Goal: Information Seeking & Learning: Learn about a topic

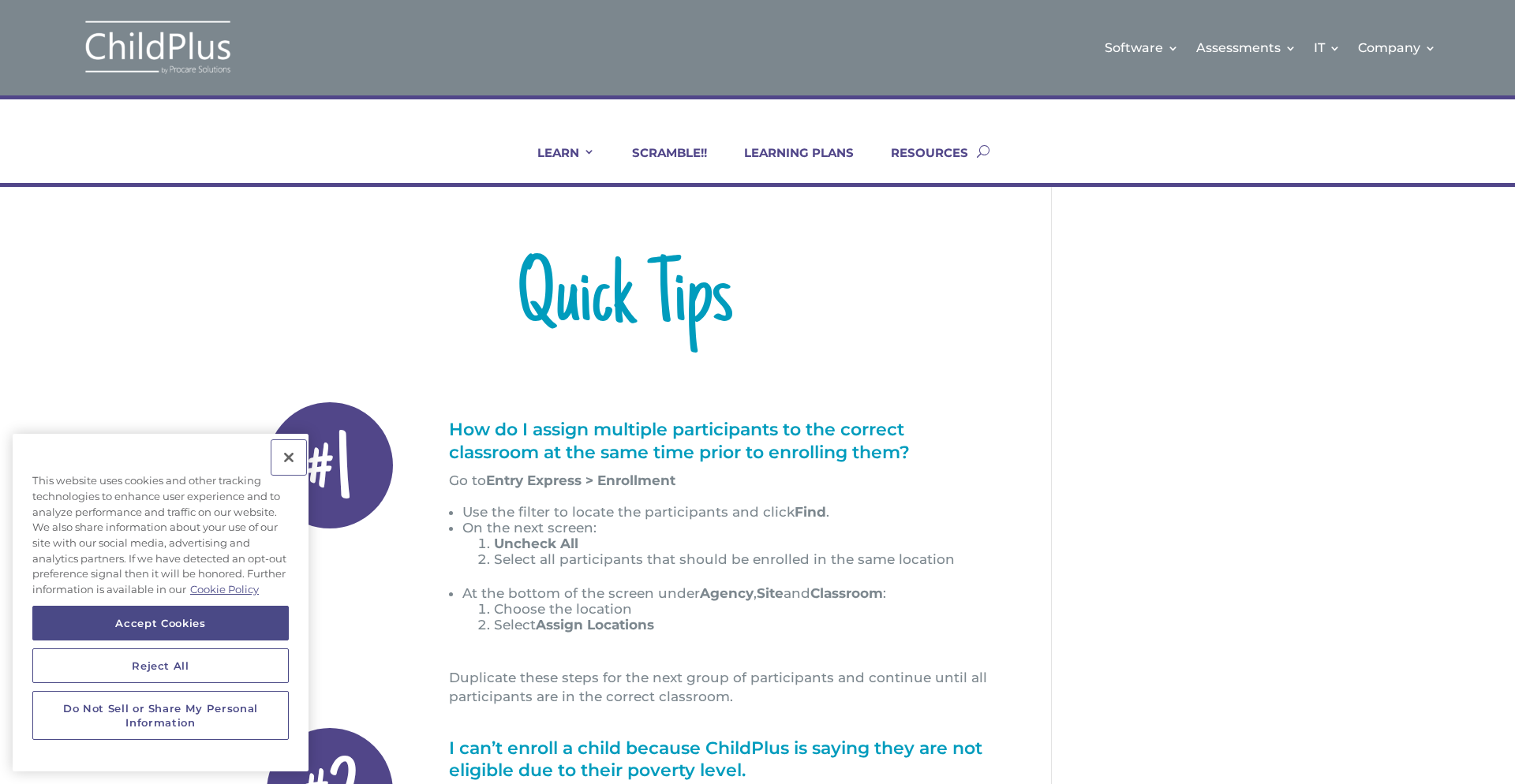
click at [291, 456] on button "Close" at bounding box center [289, 457] width 35 height 35
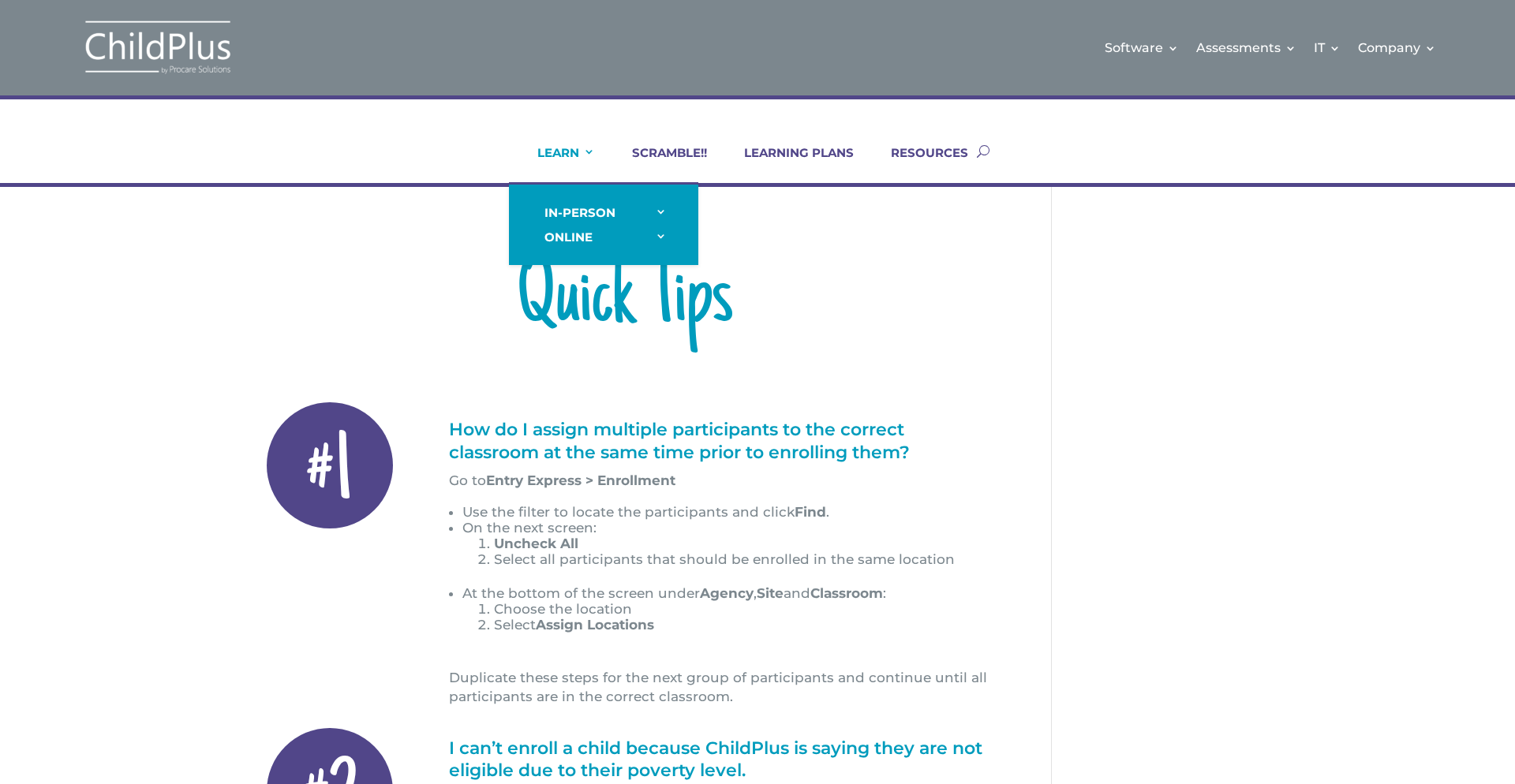
click at [578, 160] on link "LEARN" at bounding box center [556, 164] width 77 height 38
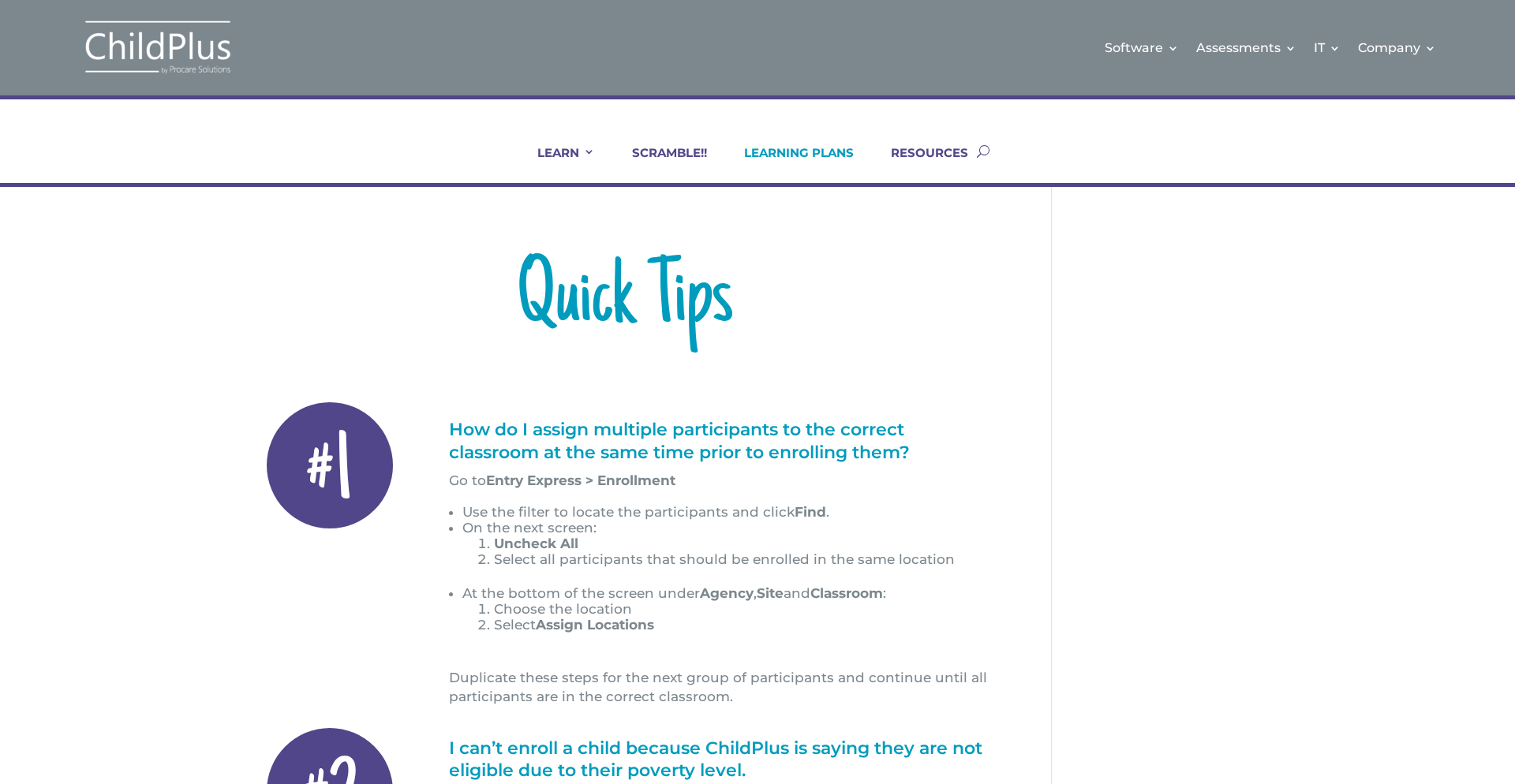
click at [777, 151] on link "LEARNING PLANS" at bounding box center [789, 164] width 129 height 38
